Goal: Task Accomplishment & Management: Manage account settings

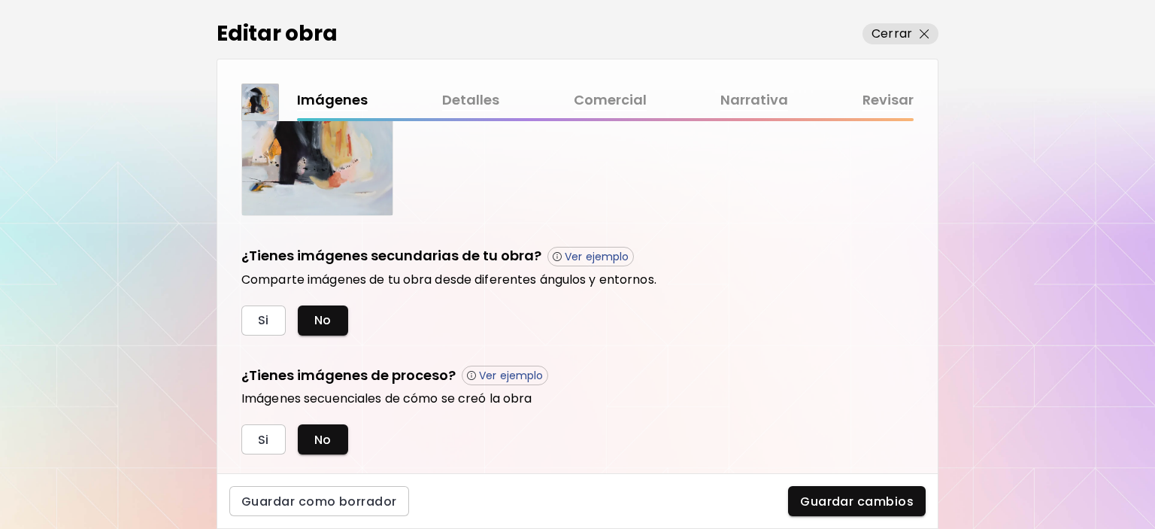
scroll to position [442, 0]
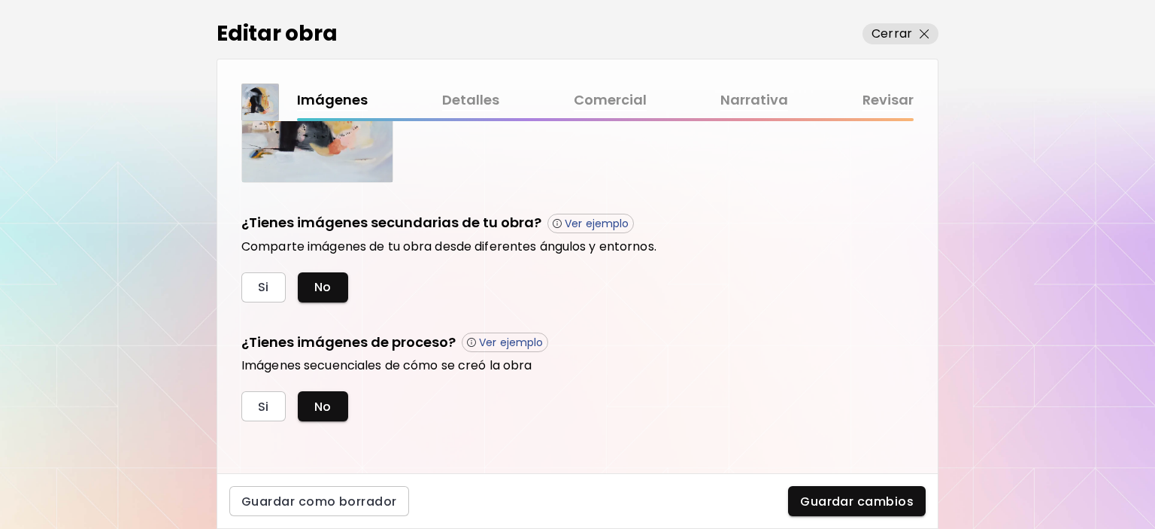
click at [472, 96] on link "Detalles" at bounding box center [470, 101] width 57 height 22
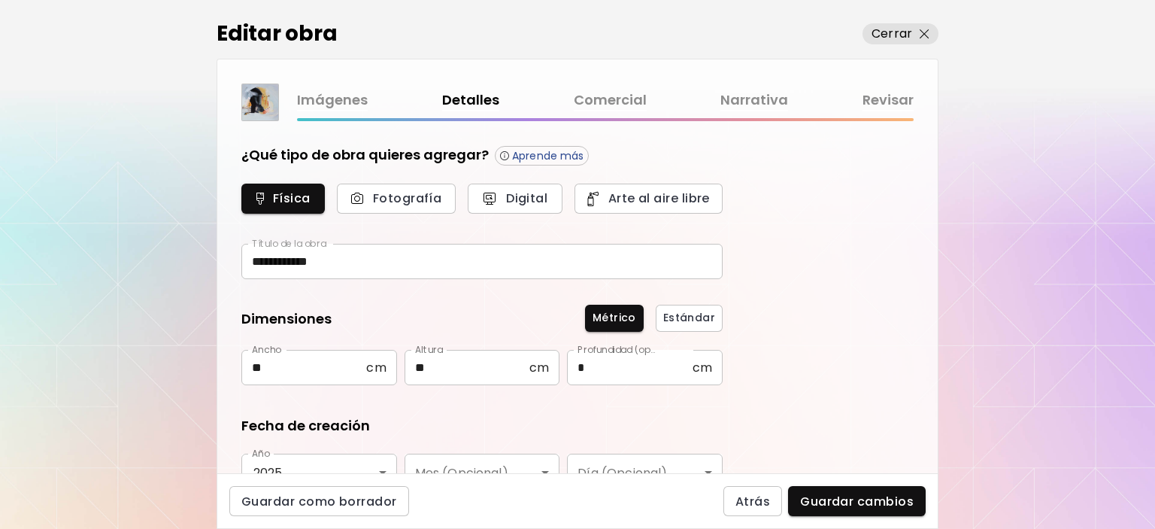
type input "********"
click at [741, 102] on link "Narrativa" at bounding box center [755, 101] width 68 height 22
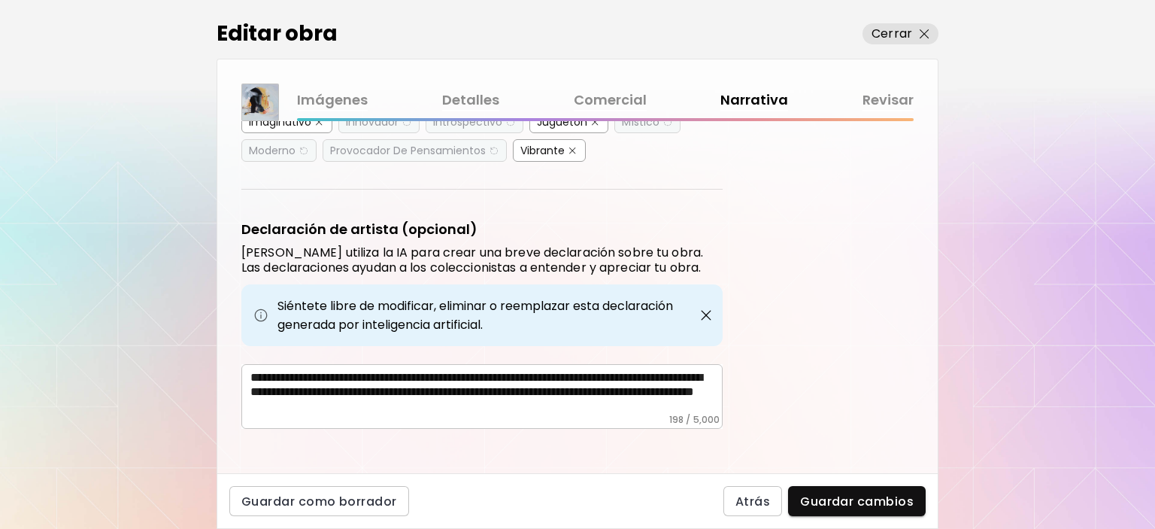
scroll to position [498, 0]
click at [334, 103] on link "Imágenes" at bounding box center [332, 101] width 71 height 22
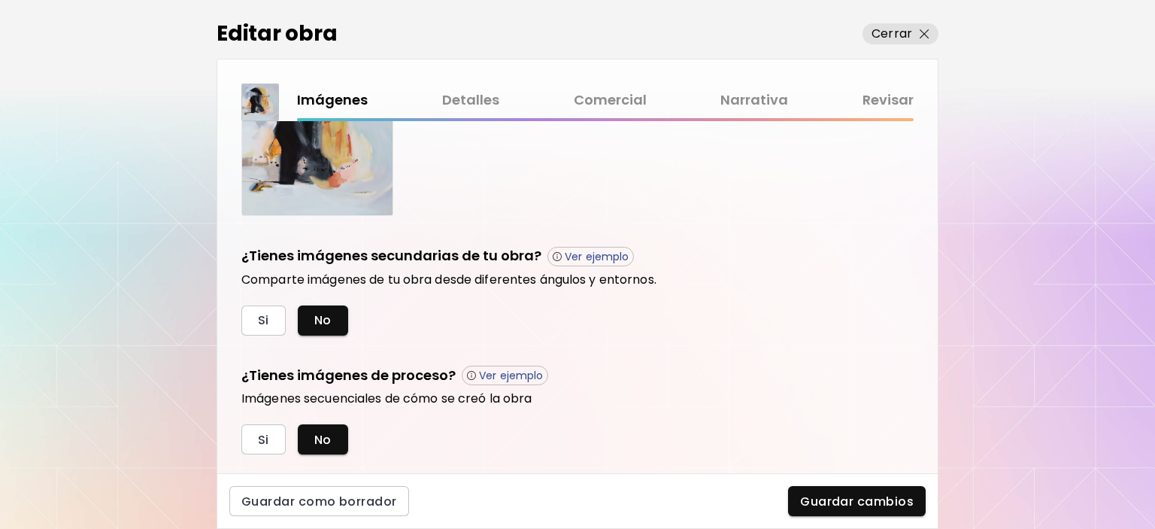
scroll to position [442, 0]
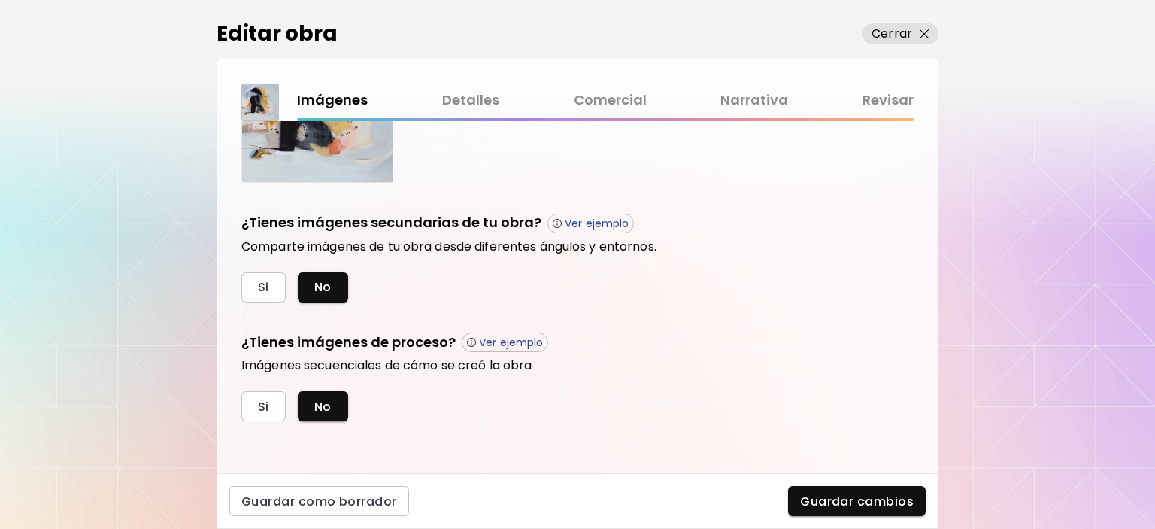
click at [463, 102] on link "Detalles" at bounding box center [470, 101] width 57 height 22
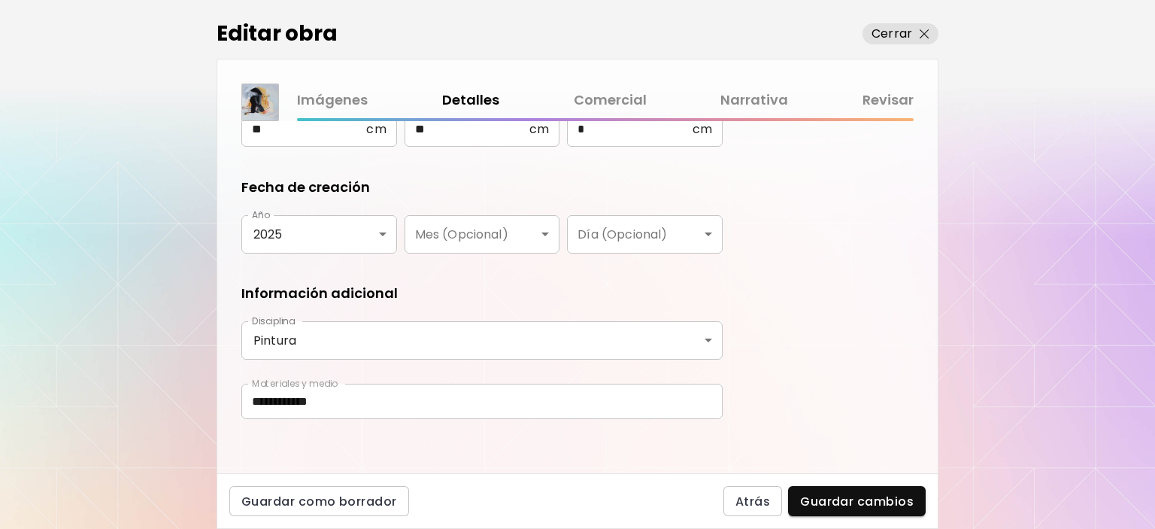
scroll to position [242, 0]
click at [618, 99] on link "Comercial" at bounding box center [610, 101] width 73 height 22
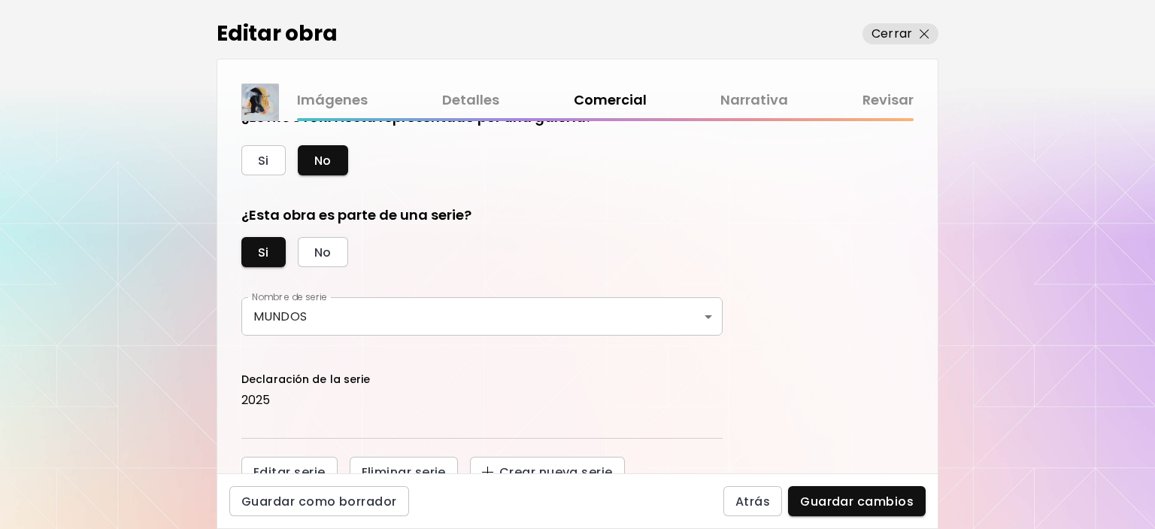
scroll to position [405, 0]
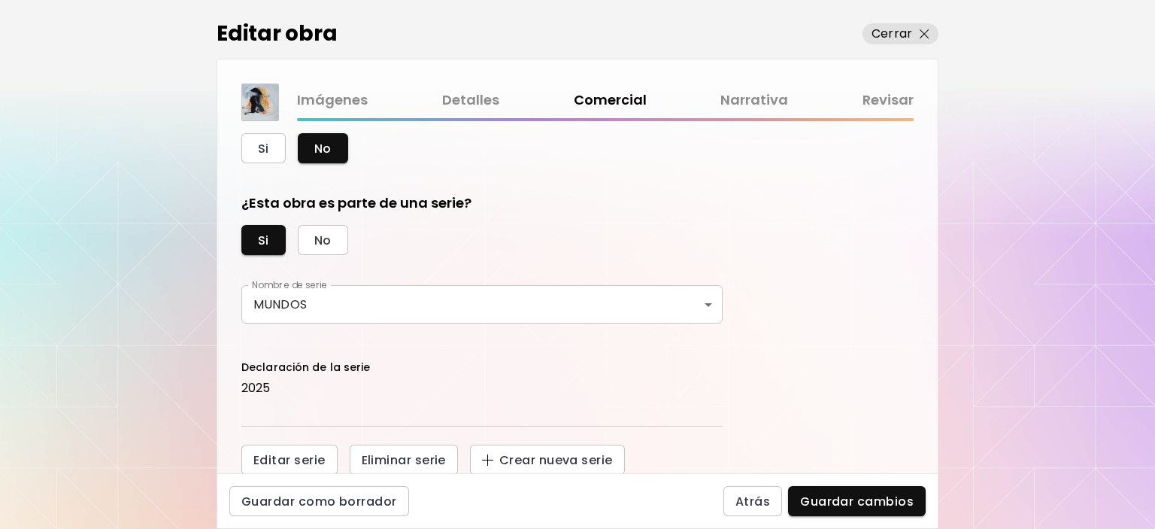
click at [301, 372] on h6 "Declaración de la serie" at bounding box center [481, 367] width 481 height 15
click at [302, 460] on span "Editar serie" at bounding box center [289, 460] width 72 height 16
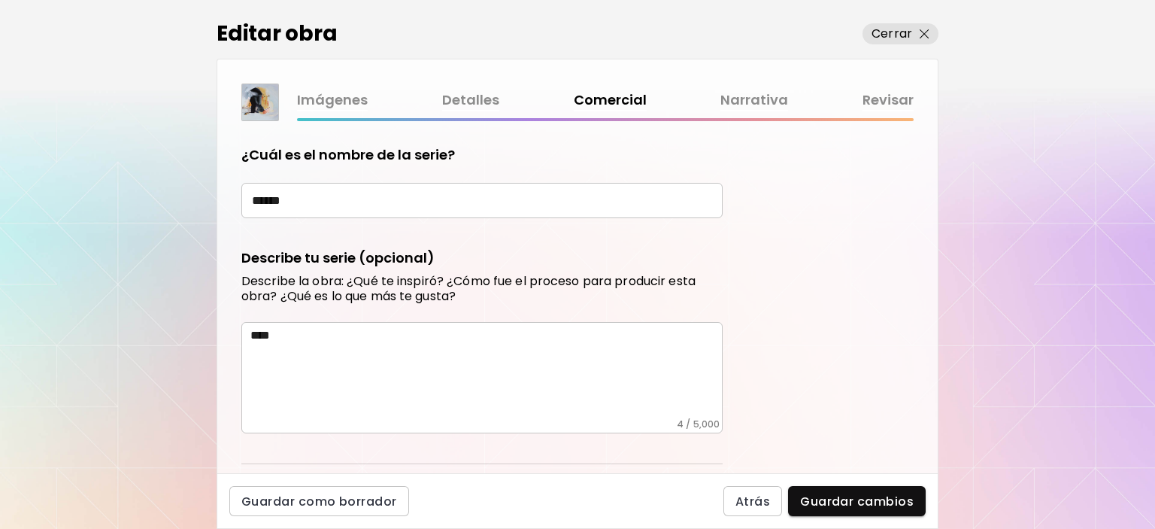
scroll to position [555, 0]
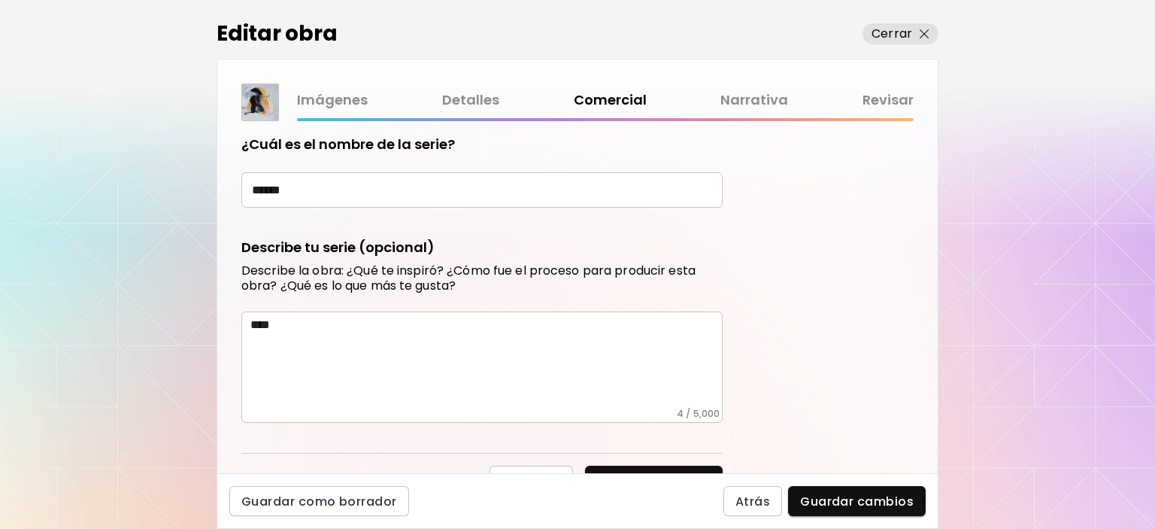
click at [716, 235] on form "¿Cuál es el nombre de la serie? ****** ​ Describe tu serie (opcional) Describe …" at bounding box center [481, 315] width 481 height 361
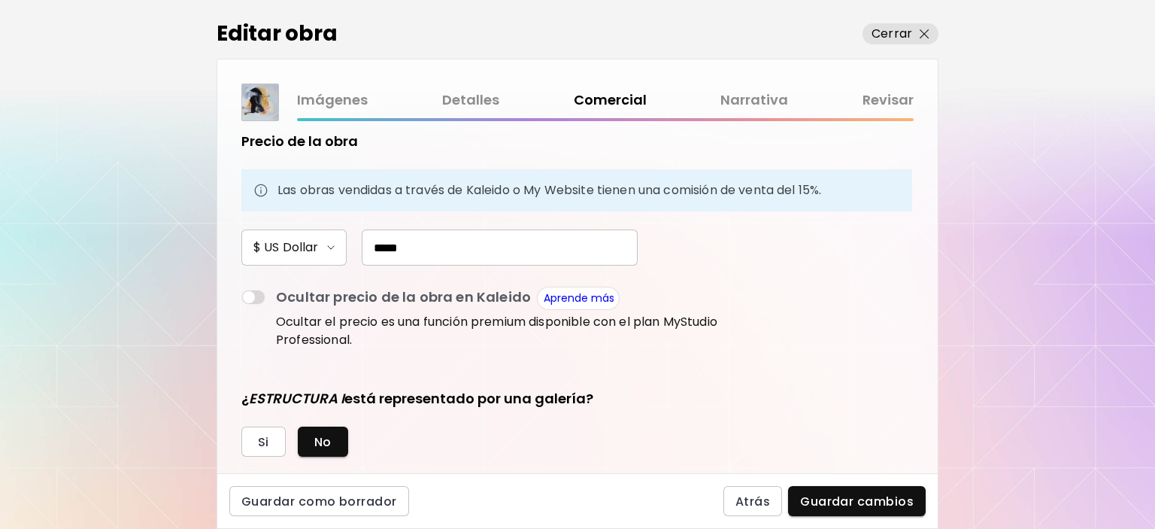
scroll to position [0, 0]
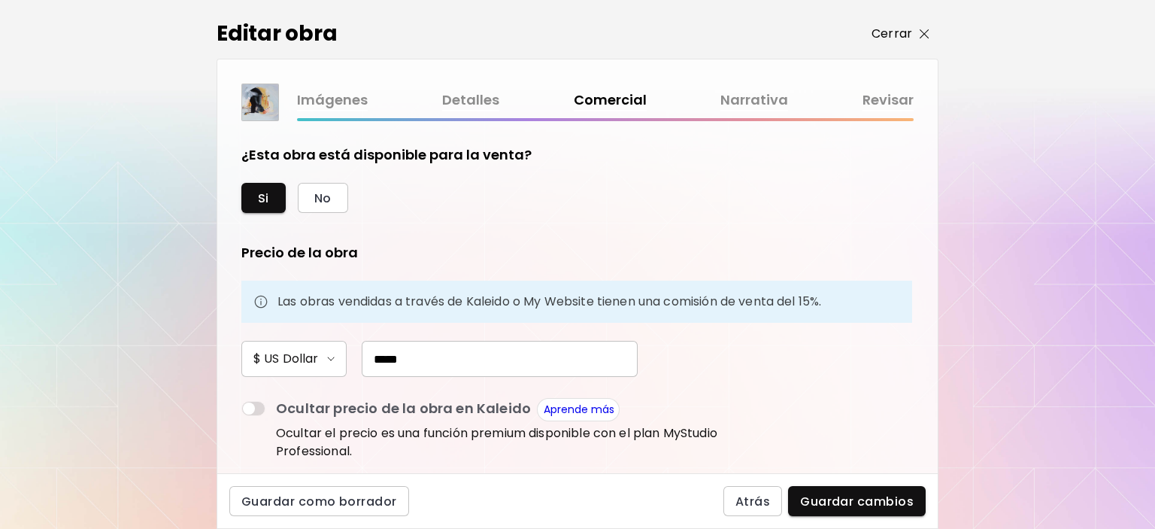
click at [930, 27] on button "Cerrar" at bounding box center [901, 33] width 76 height 21
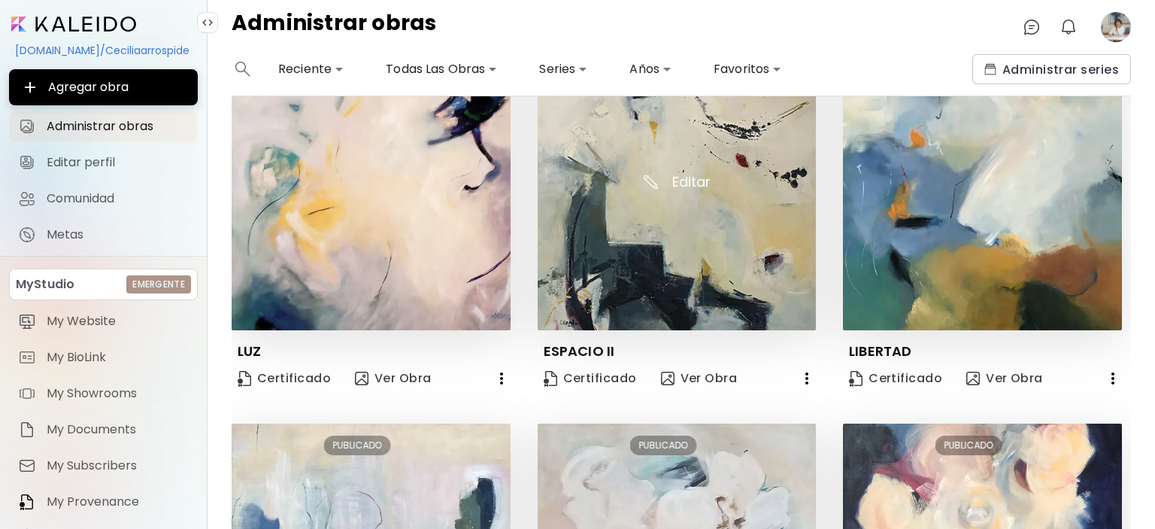
scroll to position [451, 0]
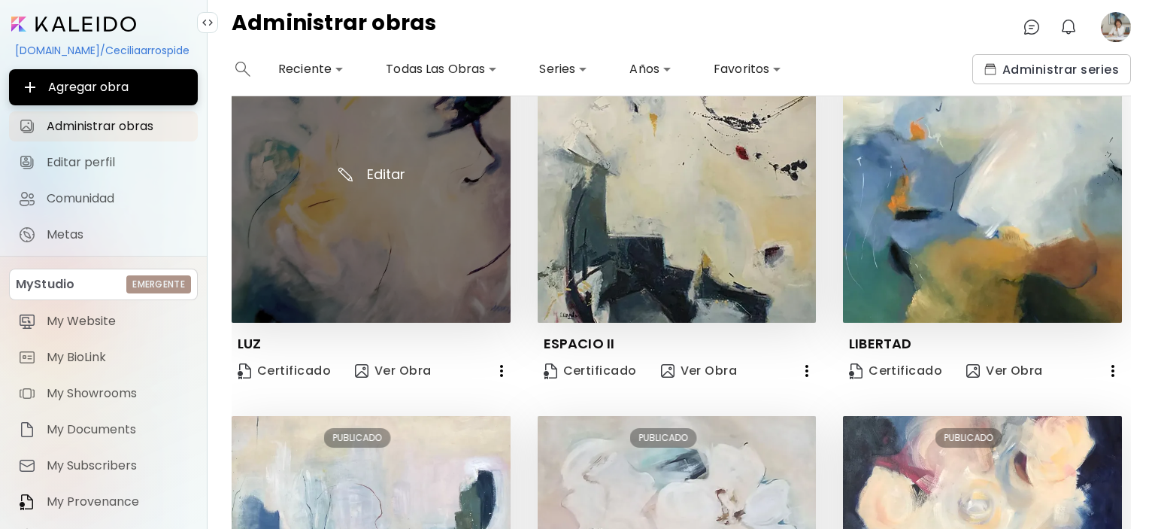
click at [439, 214] on img at bounding box center [371, 183] width 279 height 279
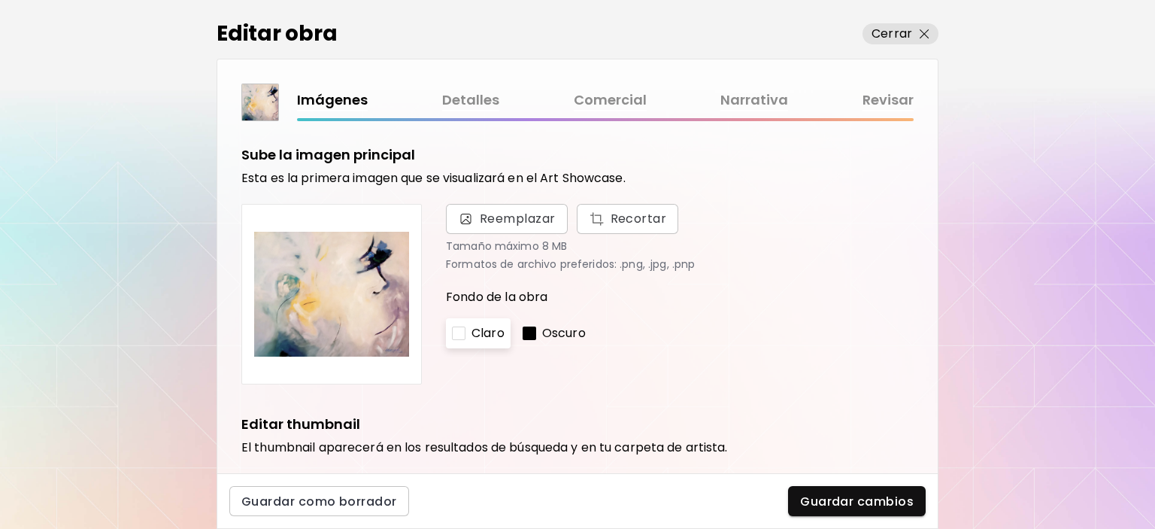
click at [638, 101] on link "Comercial" at bounding box center [610, 101] width 73 height 22
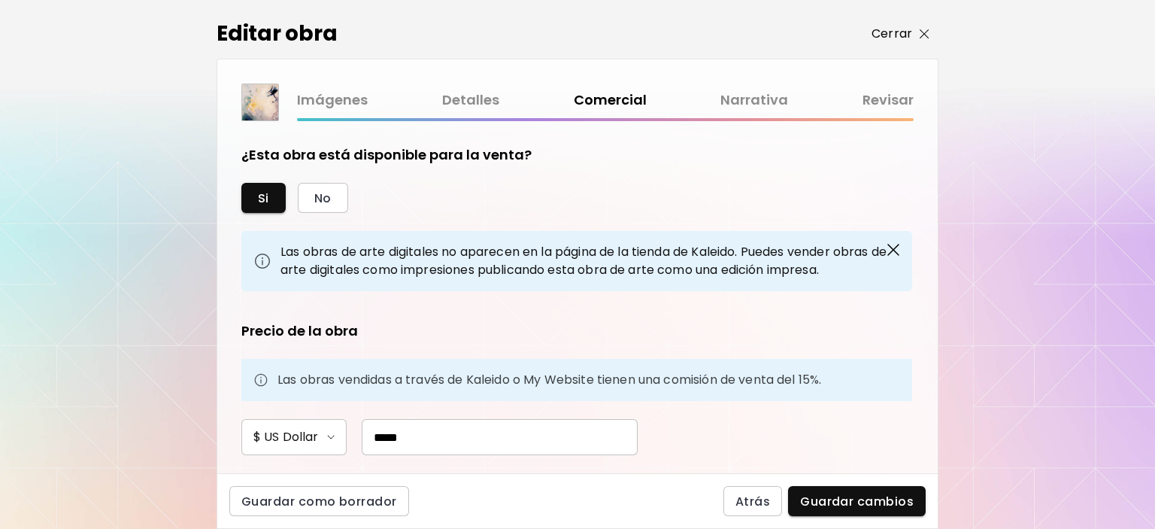
click at [919, 39] on span "Cerrar" at bounding box center [901, 34] width 58 height 18
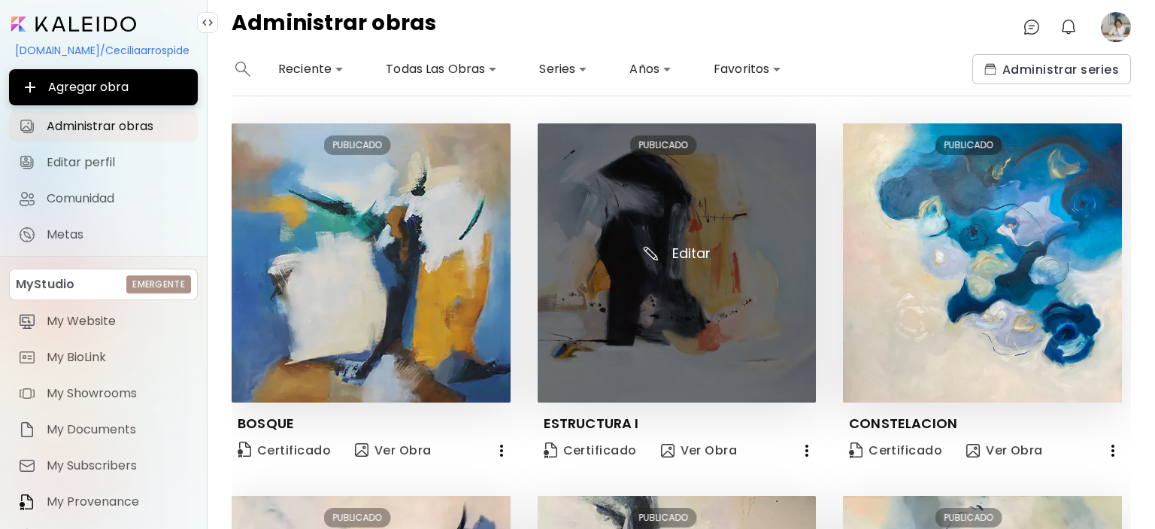
click at [725, 202] on img at bounding box center [677, 262] width 279 height 279
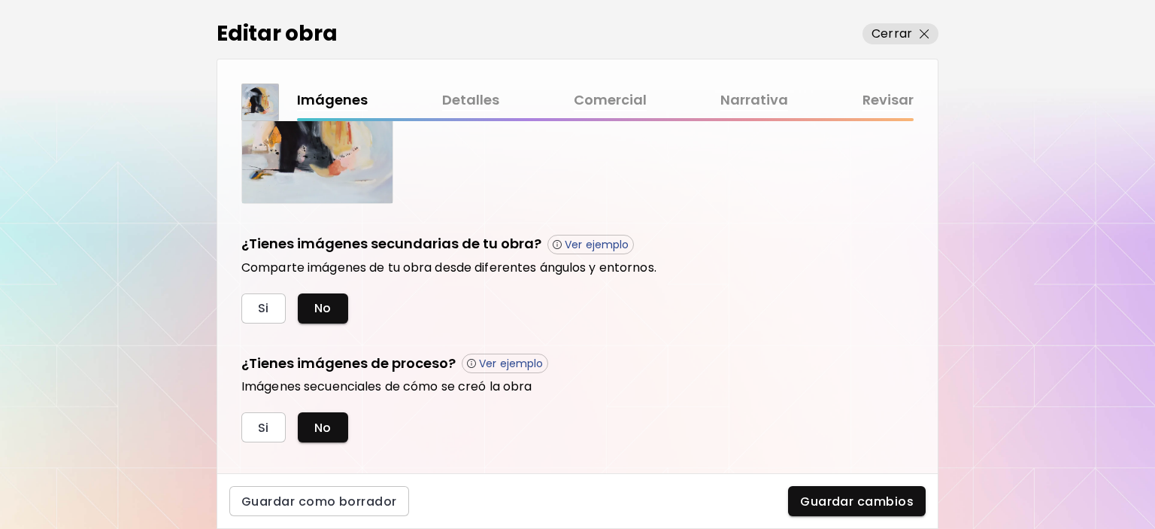
scroll to position [442, 0]
